Goal: Task Accomplishment & Management: Use online tool/utility

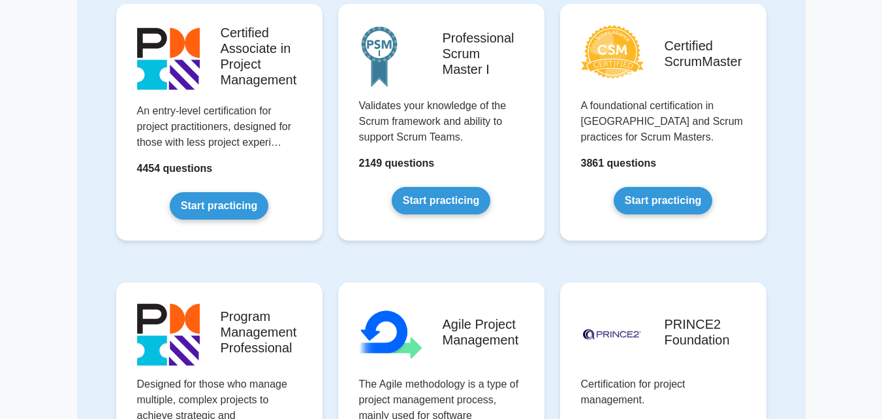
scroll to position [522, 0]
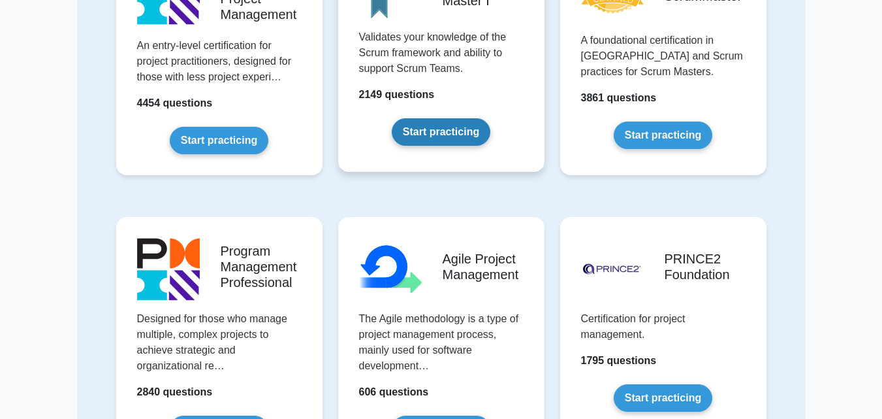
click at [469, 133] on link "Start practicing" at bounding box center [441, 131] width 99 height 27
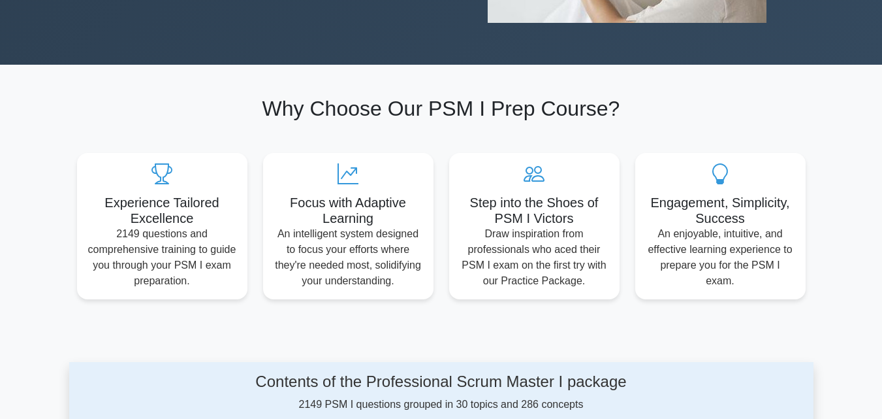
scroll to position [392, 0]
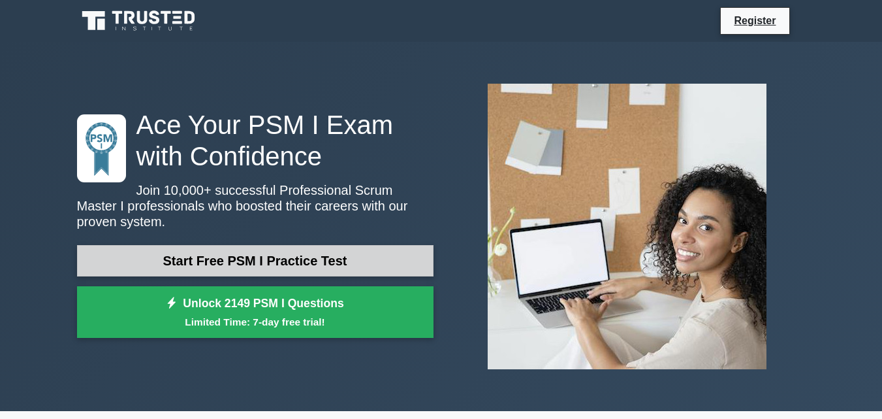
click at [366, 256] on link "Start Free PSM I Practice Test" at bounding box center [255, 260] width 357 height 31
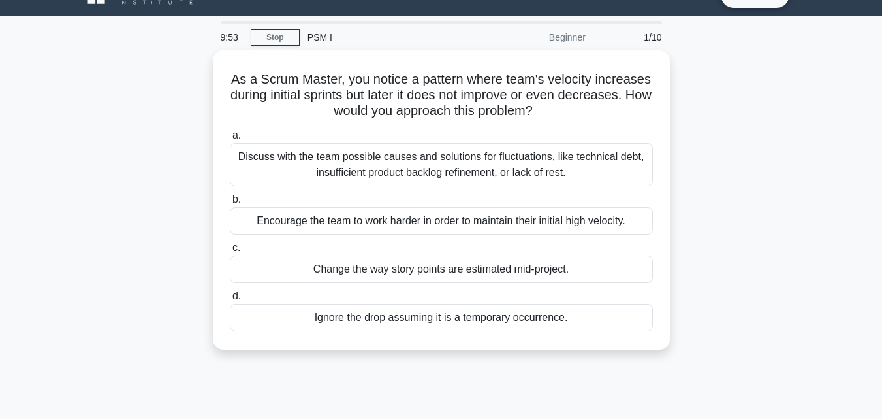
scroll to position [25, 0]
